Goal: Task Accomplishment & Management: Manage account settings

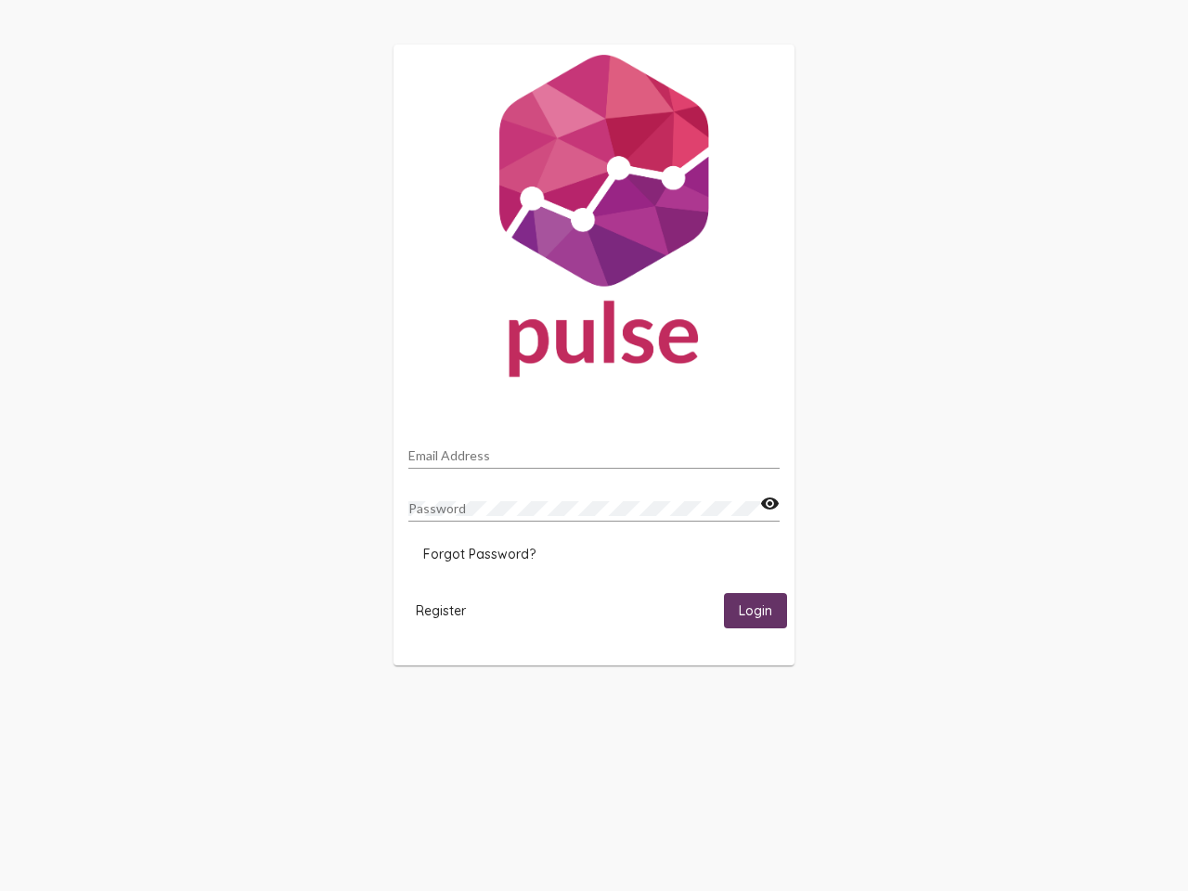
click at [594, 450] on input "Email Address" at bounding box center [593, 455] width 371 height 15
click at [769, 504] on mat-icon "visibility" at bounding box center [769, 504] width 19 height 22
click at [479, 554] on span "Forgot Password?" at bounding box center [479, 554] width 112 height 17
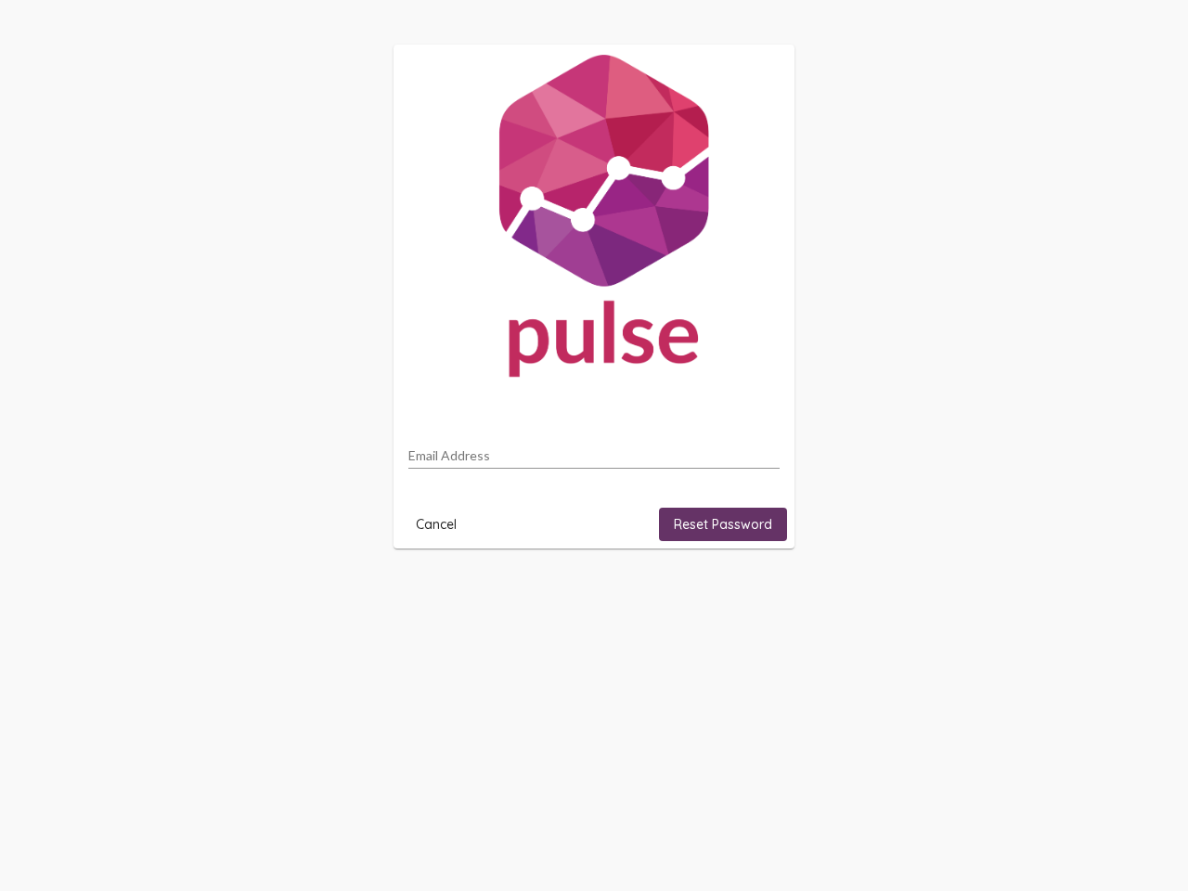
click at [441, 593] on html "Email Address Cancel Reset Password" at bounding box center [594, 296] width 1188 height 593
click at [756, 593] on html "Email Address Cancel Reset Password" at bounding box center [594, 296] width 1188 height 593
